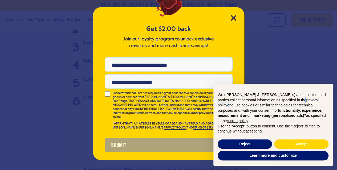
scroll to position [1017, 0]
click at [231, 20] on icon "Close Modal" at bounding box center [233, 17] width 5 height 5
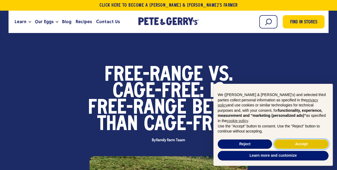
scroll to position [1, 0]
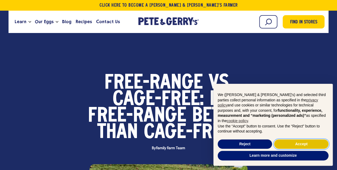
click at [296, 143] on button "Accept" at bounding box center [301, 145] width 54 height 10
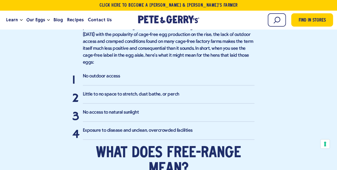
scroll to position [664, 0]
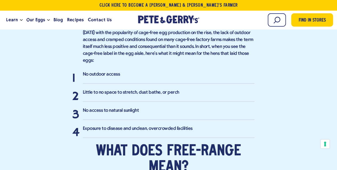
click at [148, 89] on li "Little to no space to stretch, dust bathe, or perch" at bounding box center [169, 95] width 172 height 13
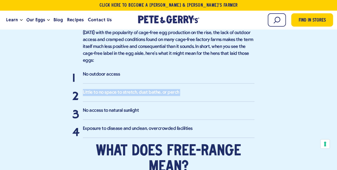
click at [148, 89] on li "Little to no space to stretch, dust bathe, or perch" at bounding box center [169, 95] width 172 height 13
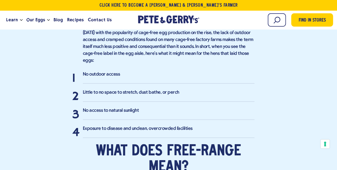
click at [132, 107] on li "No access to natural sunlight" at bounding box center [169, 113] width 172 height 13
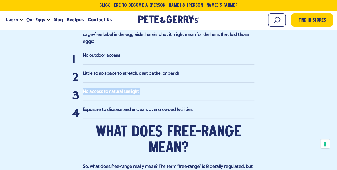
scroll to position [683, 0]
click at [132, 106] on li "Exposure to disease and unclean, overcrowded facilities" at bounding box center [169, 112] width 172 height 13
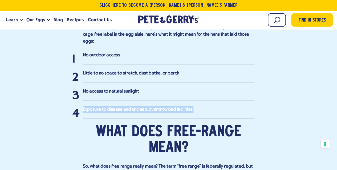
click at [132, 106] on li "Exposure to disease and unclean, overcrowded facilities" at bounding box center [169, 112] width 172 height 13
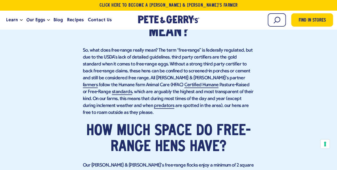
scroll to position [821, 0]
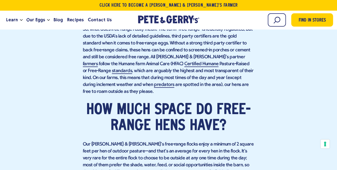
click at [132, 102] on h2 "How much space do free-range hens have?" at bounding box center [169, 118] width 172 height 32
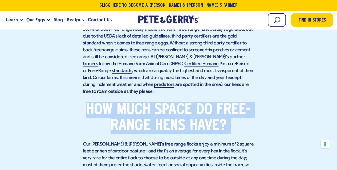
click at [132, 102] on h2 "How much space do free-range hens have?" at bounding box center [169, 118] width 172 height 32
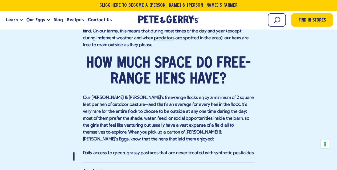
click at [132, 99] on p "Our [PERSON_NAME] & [PERSON_NAME]'s free-range flocks enjoy a minimum of 2 squa…" at bounding box center [169, 119] width 172 height 49
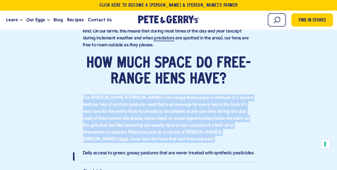
click at [132, 99] on p "Our [PERSON_NAME] & [PERSON_NAME]'s free-range flocks enjoy a minimum of 2 squa…" at bounding box center [169, 119] width 172 height 49
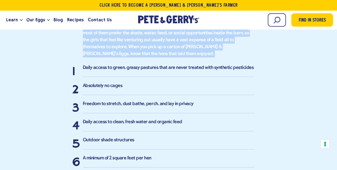
scroll to position [953, 0]
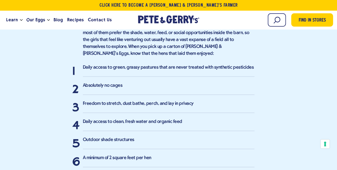
click at [132, 119] on li "Daily access to clean, fresh water and organic feed" at bounding box center [169, 125] width 172 height 13
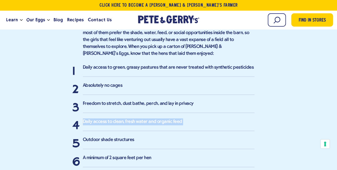
click at [132, 119] on li "Daily access to clean, fresh water and organic feed" at bounding box center [169, 125] width 172 height 13
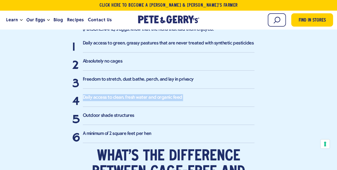
scroll to position [986, 0]
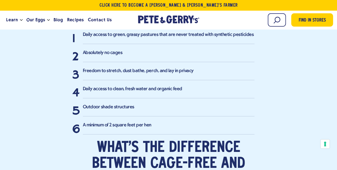
click at [127, 122] on li "A minimum of 2 square feet per hen" at bounding box center [169, 128] width 172 height 13
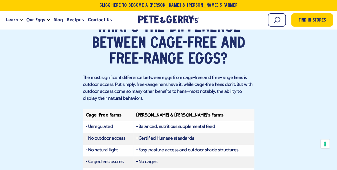
scroll to position [1111, 0]
